Goal: Information Seeking & Learning: Learn about a topic

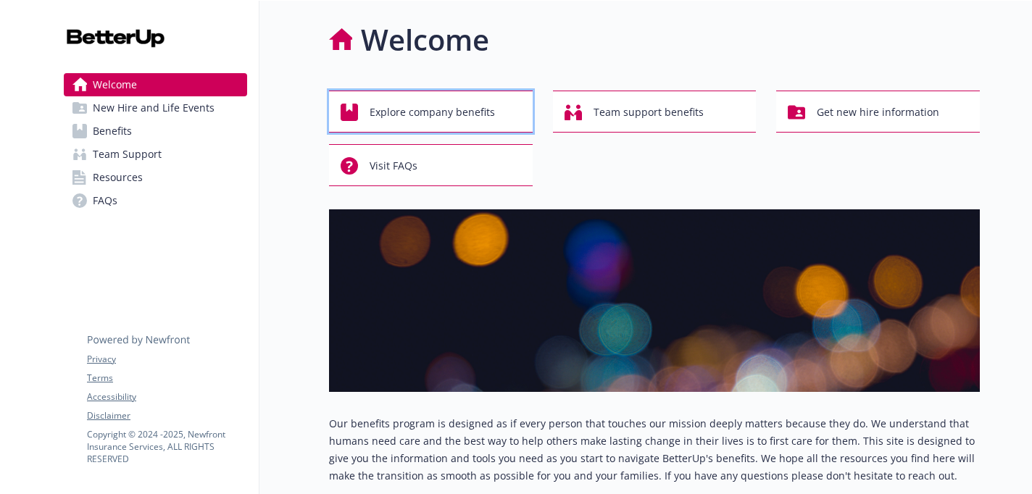
click at [429, 110] on span "Explore company benefits" at bounding box center [432, 113] width 125 height 28
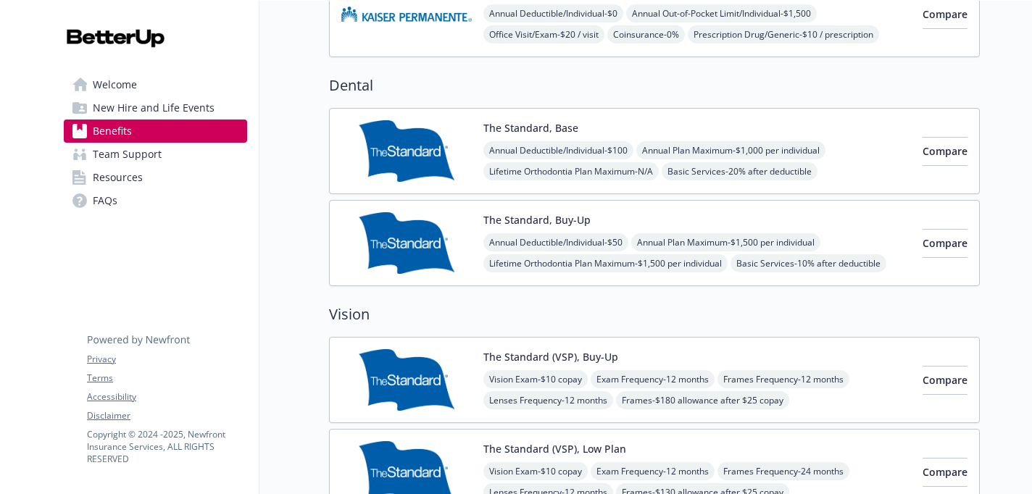
scroll to position [740, 0]
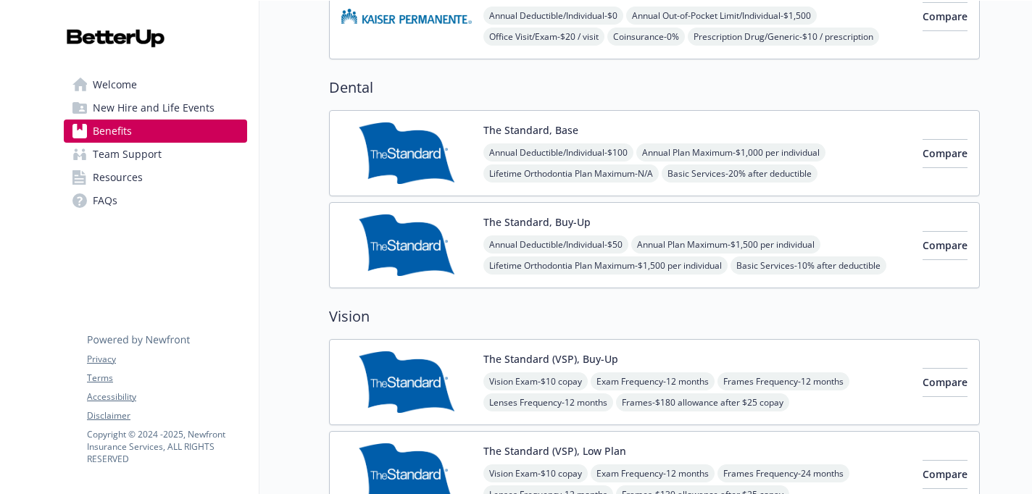
click at [404, 156] on img at bounding box center [406, 153] width 130 height 62
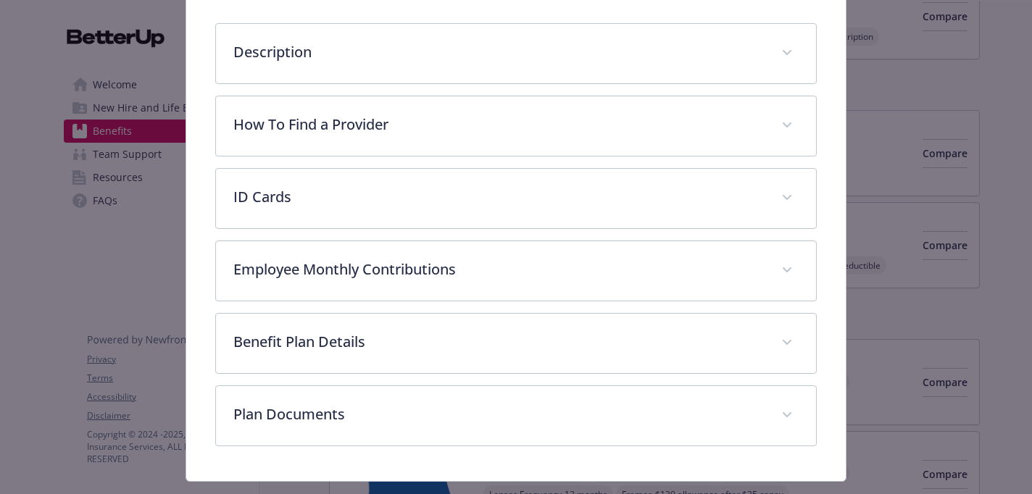
scroll to position [255, 0]
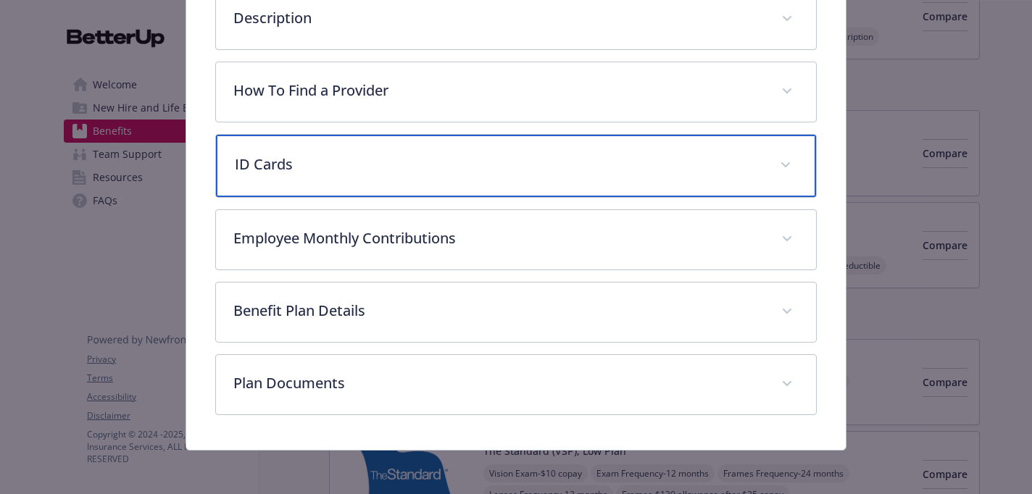
click at [404, 157] on p "ID Cards" at bounding box center [498, 165] width 527 height 22
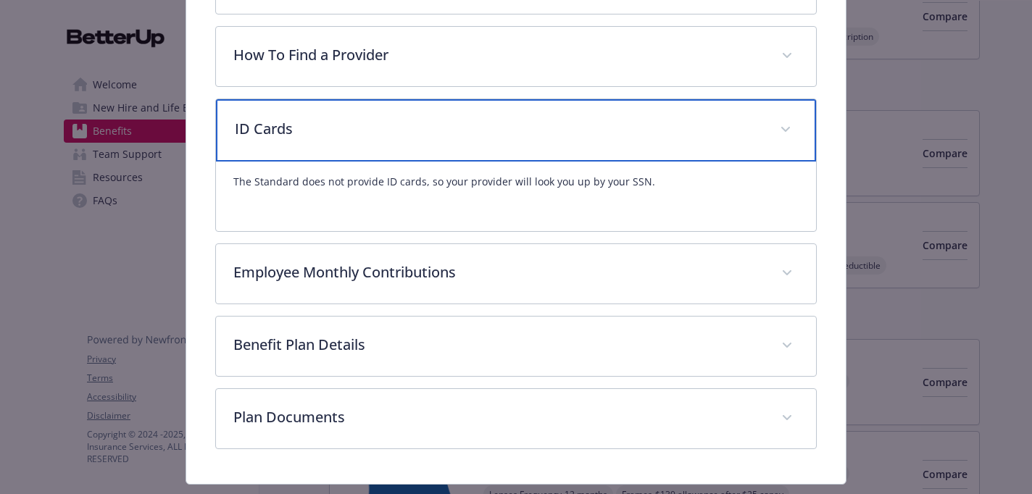
scroll to position [0, 0]
